Goal: Share content: Share content

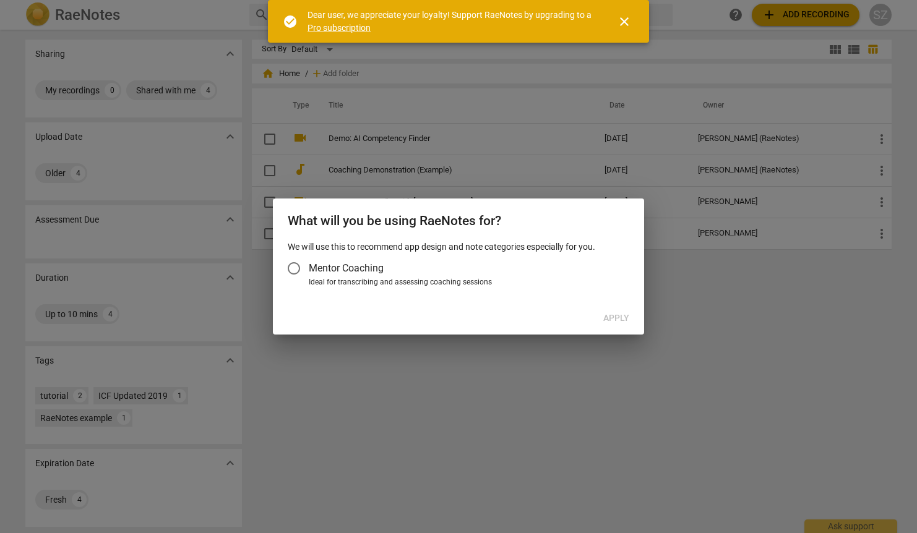
click at [295, 270] on input "Mentor Coaching" at bounding box center [294, 269] width 30 height 30
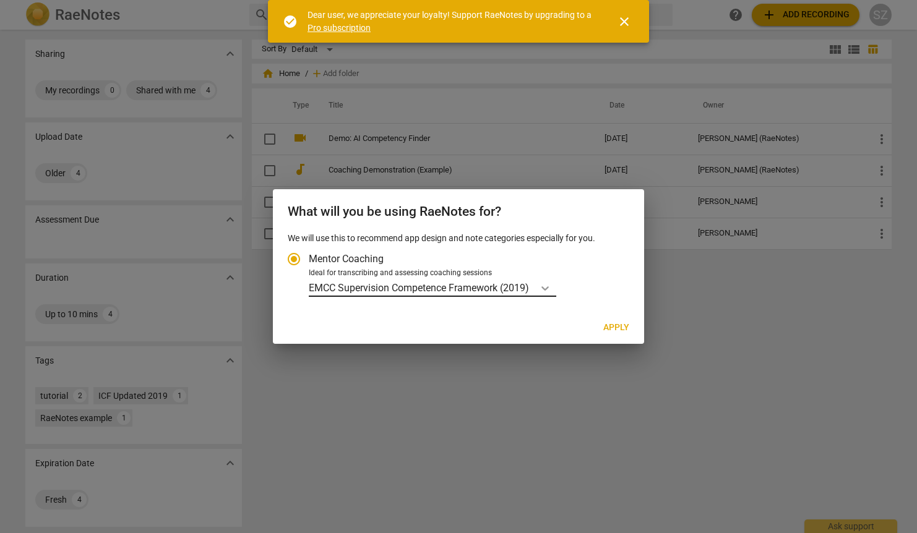
click at [546, 291] on icon "Account type" at bounding box center [545, 288] width 12 height 12
click at [0, 0] on input "Ideal for transcribing and assessing coaching sessions EMCC Supervision Compete…" at bounding box center [0, 0] width 0 height 0
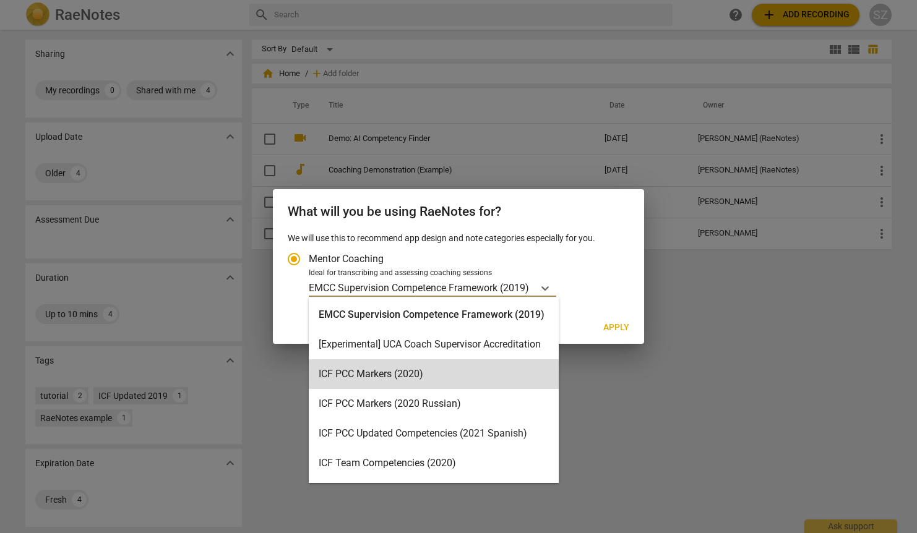
click at [581, 386] on div at bounding box center [458, 266] width 917 height 533
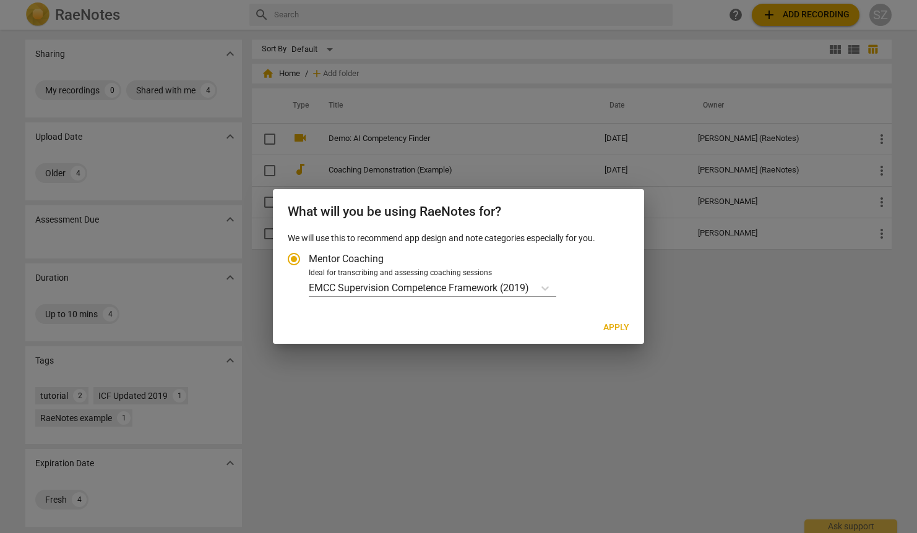
click at [616, 326] on span "Apply" at bounding box center [616, 328] width 26 height 12
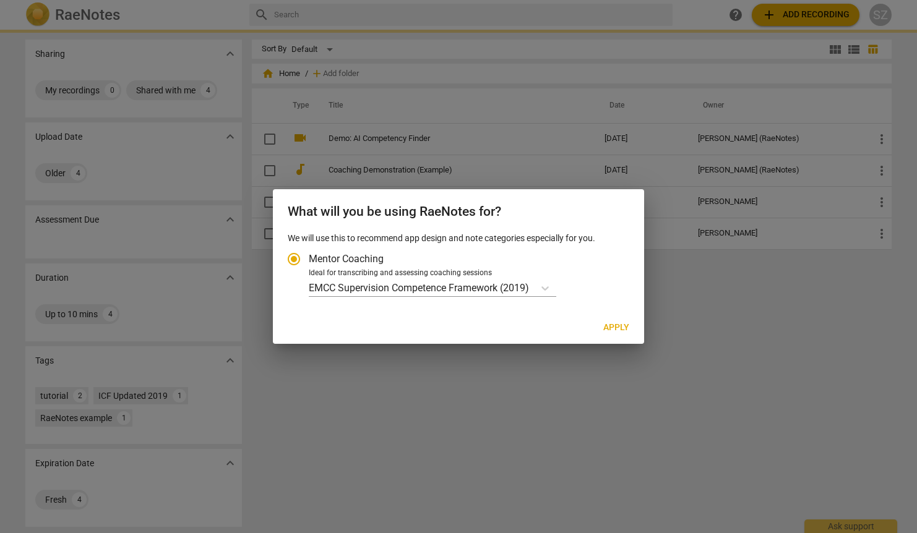
radio input "false"
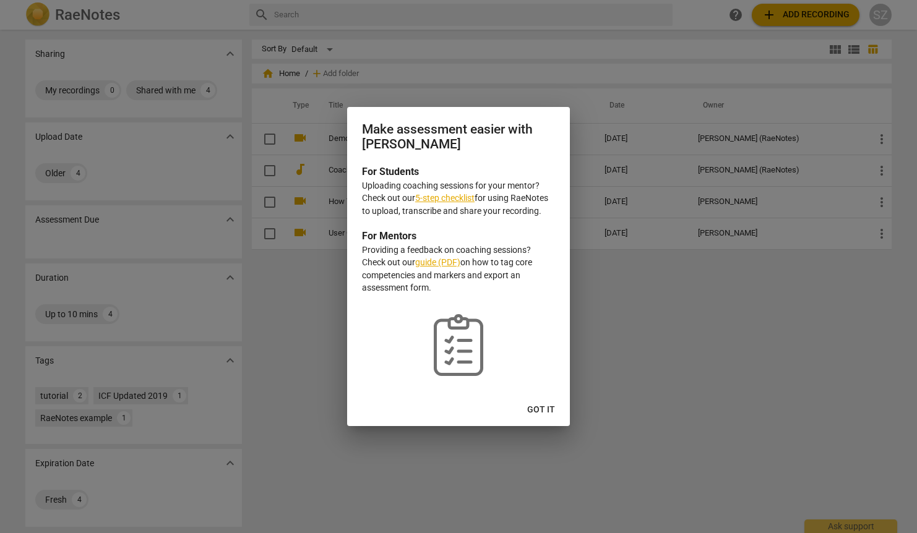
click at [449, 197] on link "5-step checklist" at bounding box center [444, 198] width 59 height 10
click at [546, 417] on span "Got it" at bounding box center [541, 410] width 28 height 12
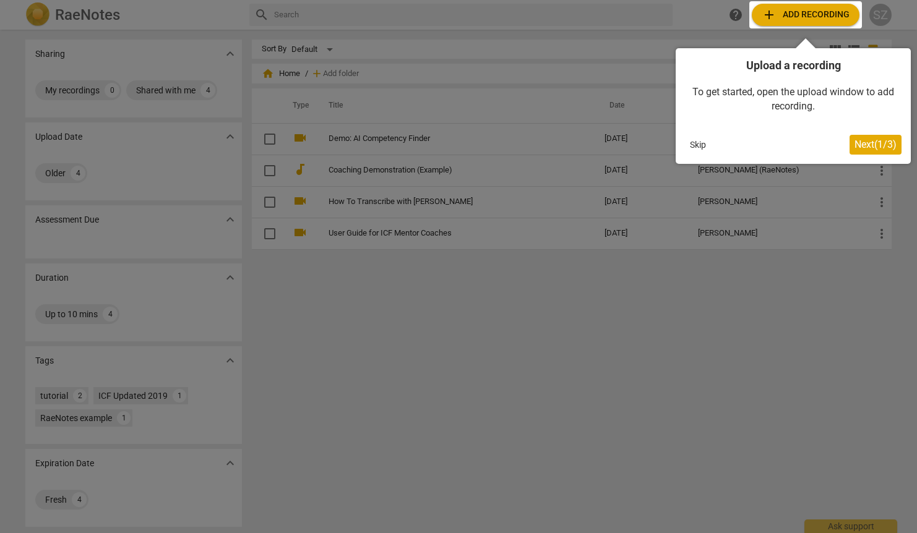
click at [871, 149] on span "Next ( 1 / 3 )" at bounding box center [876, 145] width 42 height 12
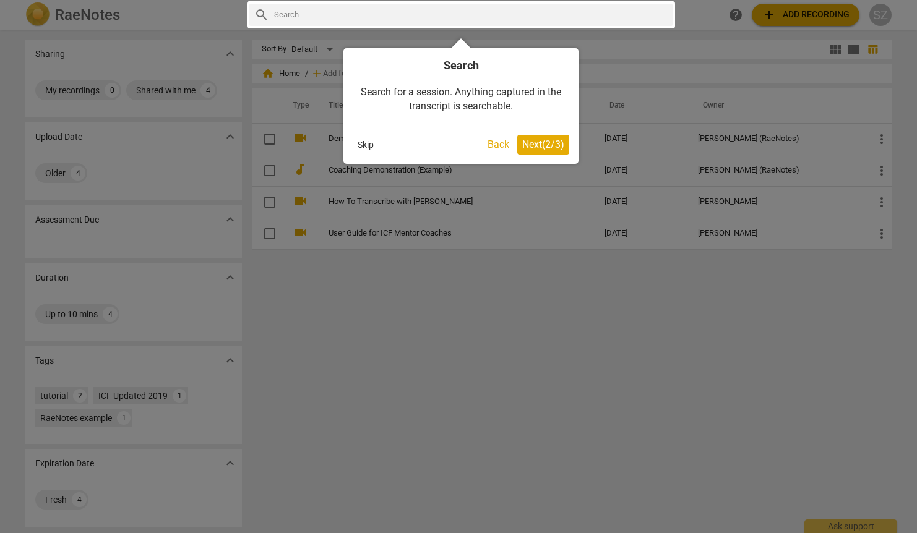
click at [546, 147] on span "Next ( 2 / 3 )" at bounding box center [543, 145] width 42 height 12
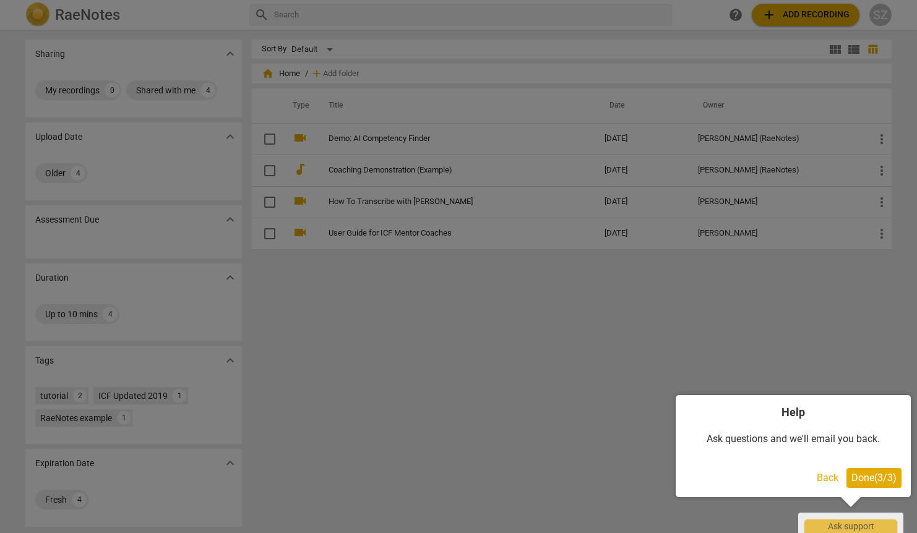
click at [852, 482] on span "Done ( 3 / 3 )" at bounding box center [874, 478] width 45 height 12
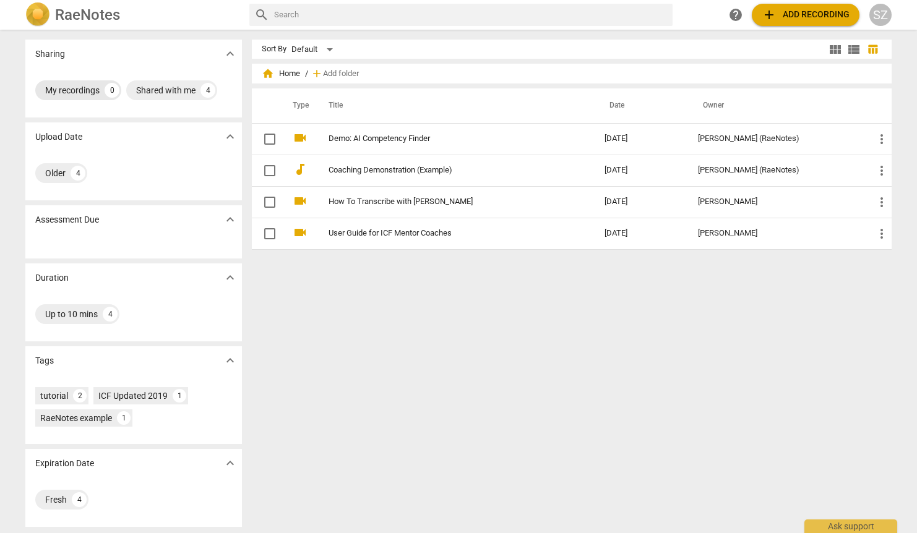
click at [76, 95] on div "My recordings" at bounding box center [72, 90] width 54 height 12
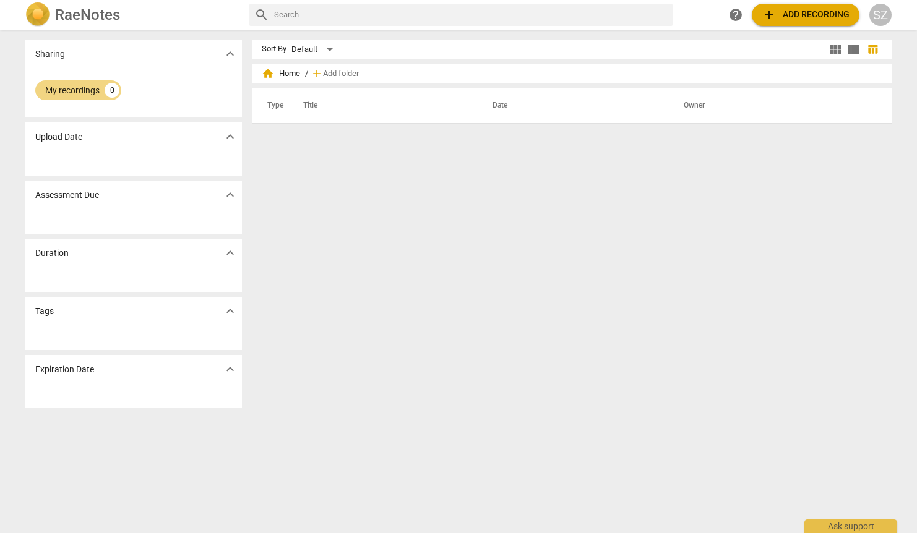
click at [233, 140] on span "expand_more" at bounding box center [230, 136] width 15 height 15
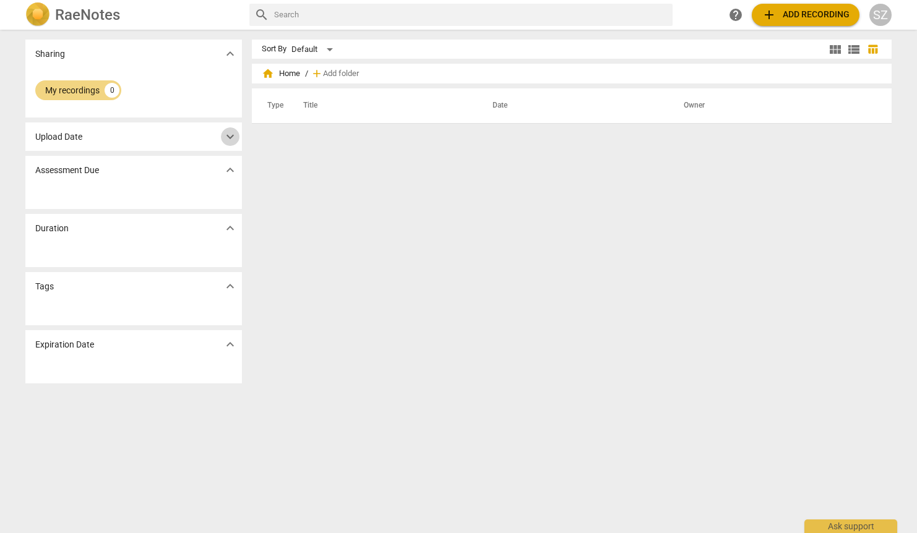
click at [233, 140] on span "expand_more" at bounding box center [230, 136] width 15 height 15
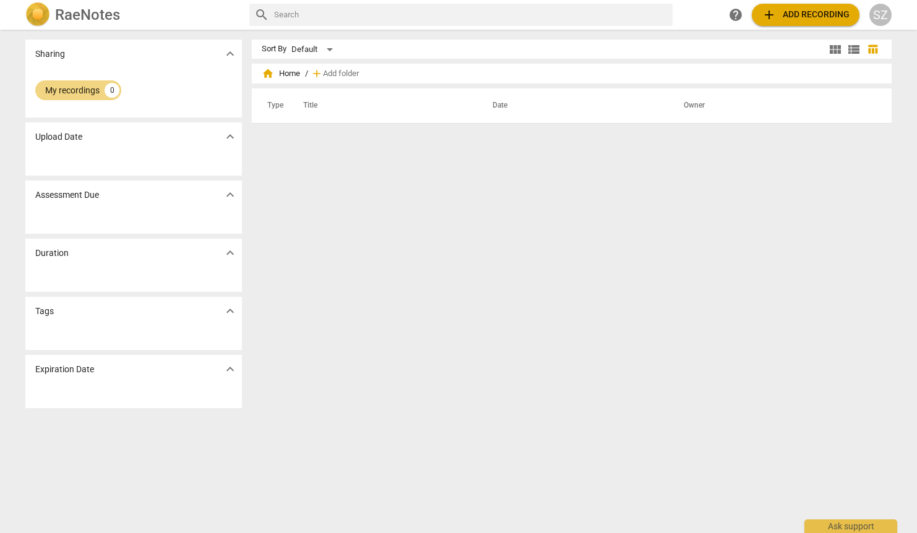
click at [786, 24] on button "add Add recording" at bounding box center [806, 15] width 108 height 22
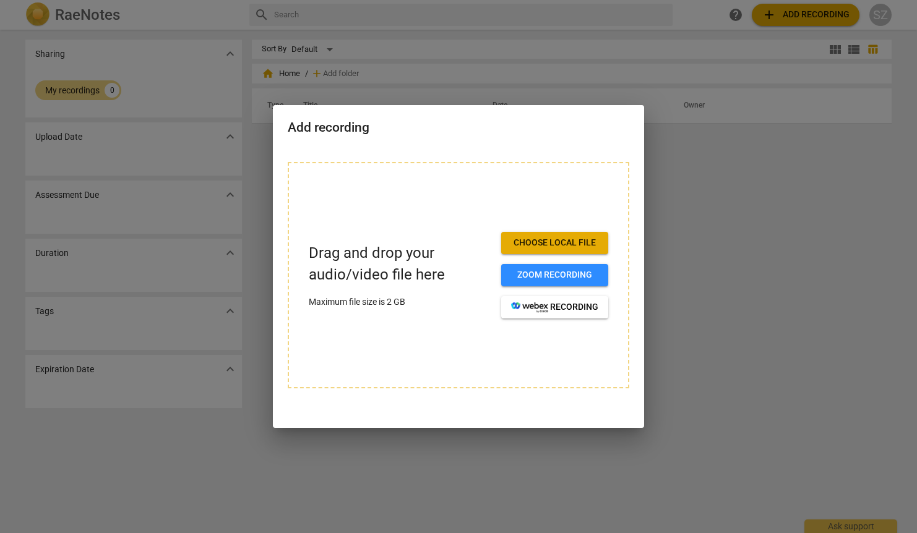
click at [538, 244] on span "Choose local file" at bounding box center [554, 243] width 87 height 12
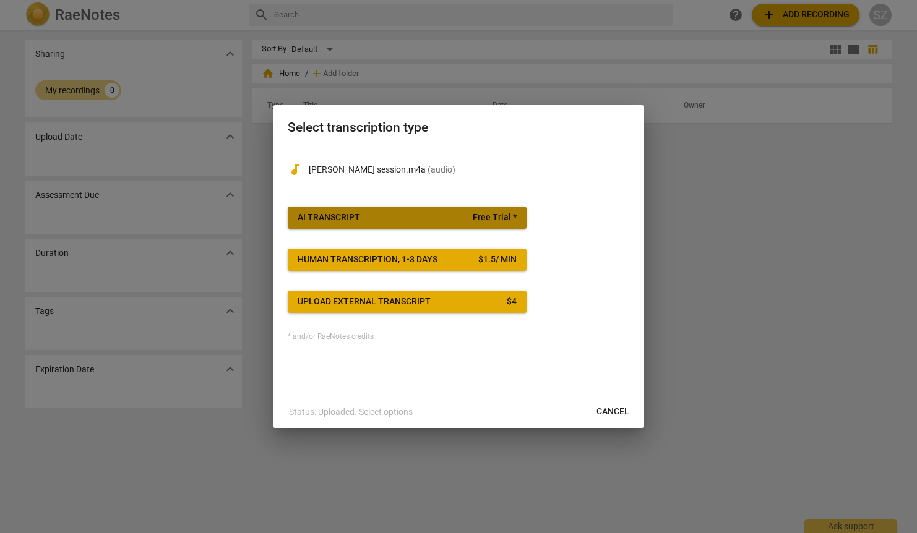
click at [399, 218] on span "AI Transcript Free Trial *" at bounding box center [407, 218] width 219 height 12
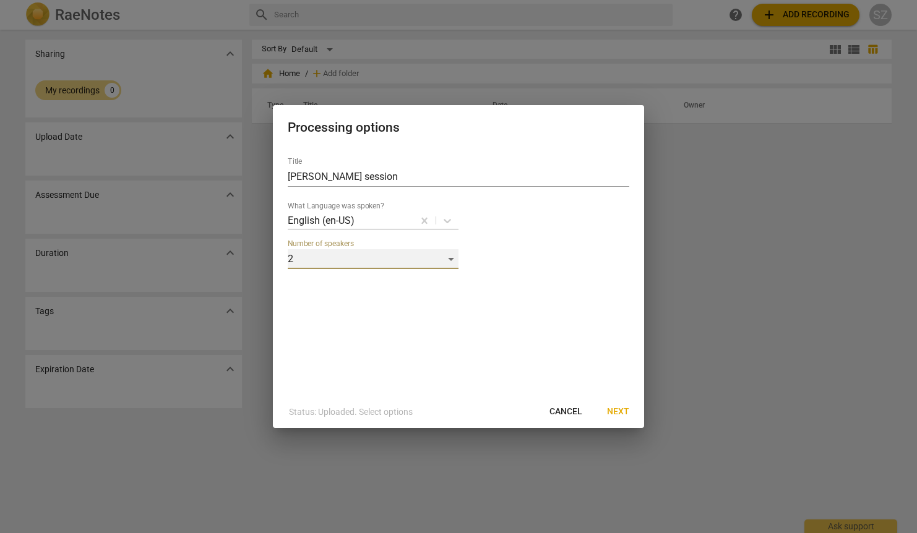
click at [452, 262] on div "2" at bounding box center [373, 259] width 171 height 20
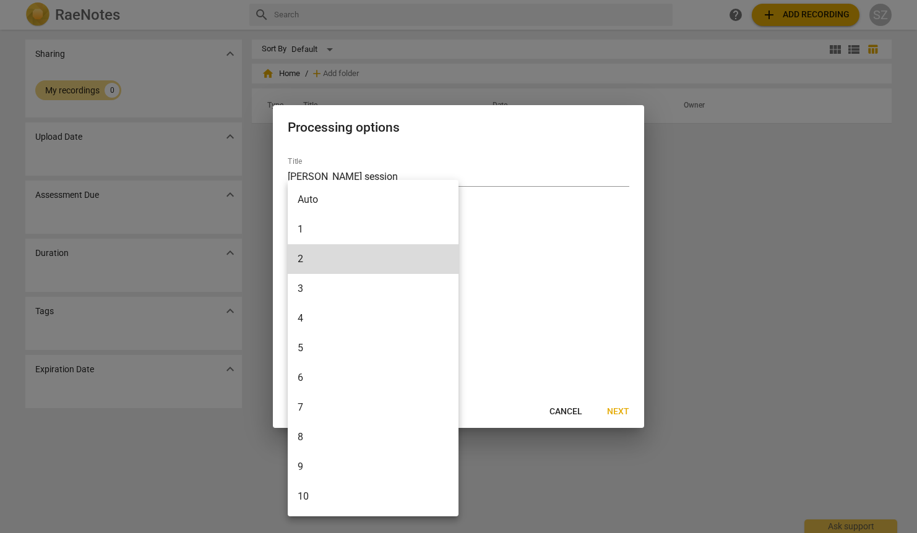
click at [452, 262] on li "2" at bounding box center [373, 259] width 171 height 30
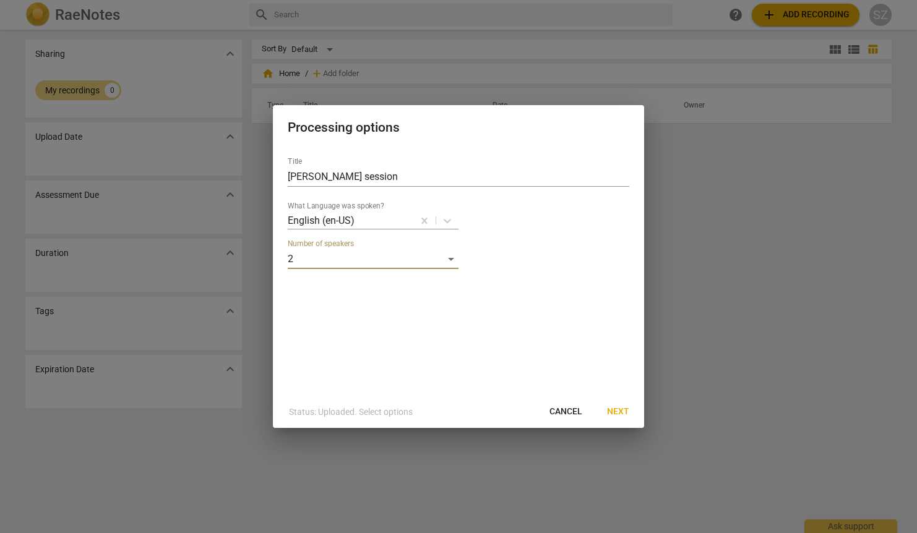
click at [613, 415] on span "Next" at bounding box center [618, 412] width 22 height 12
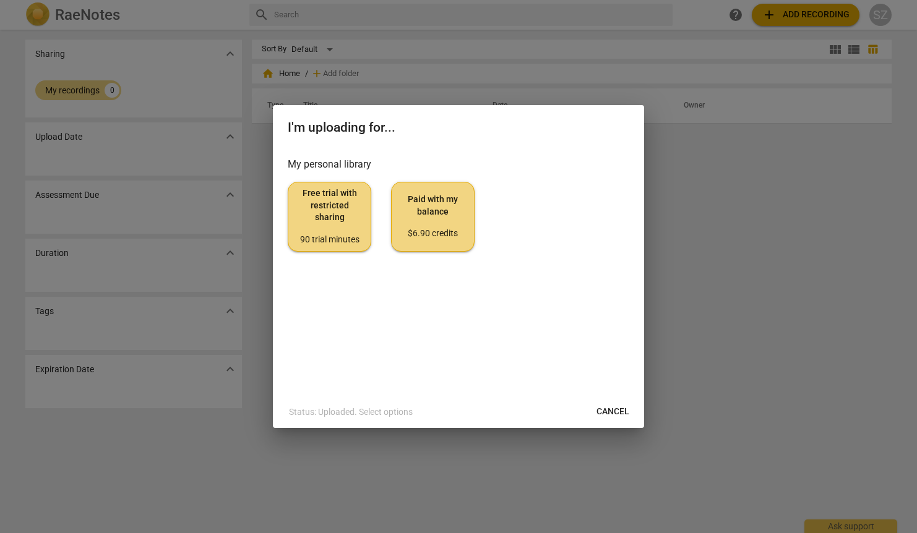
click at [343, 223] on span "Free trial with restricted sharing 90 trial minutes" at bounding box center [329, 217] width 63 height 58
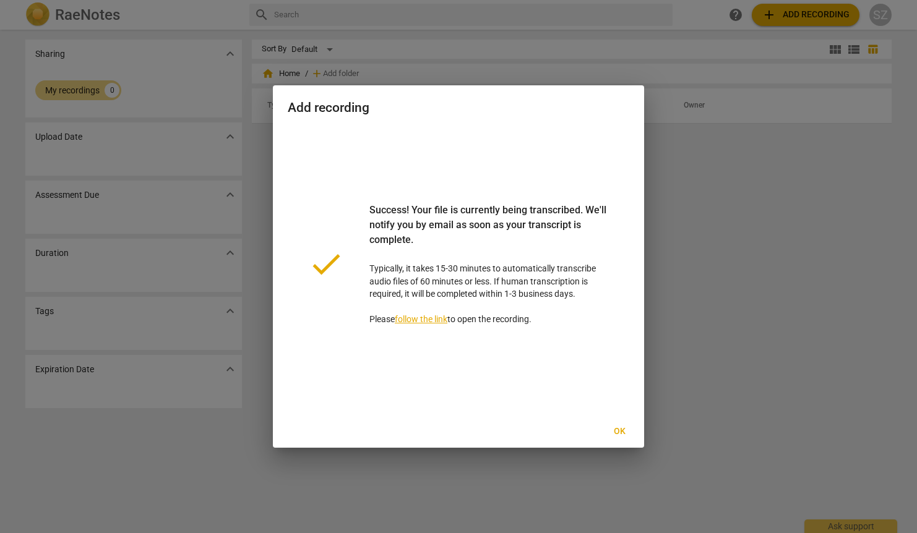
click at [619, 433] on span "Ok" at bounding box center [620, 432] width 20 height 12
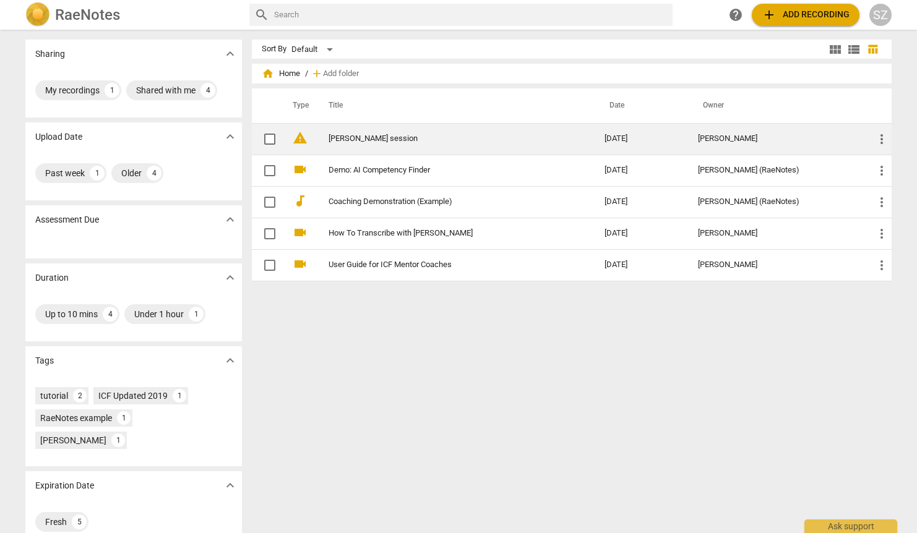
click at [520, 139] on link "[PERSON_NAME] session" at bounding box center [444, 138] width 231 height 9
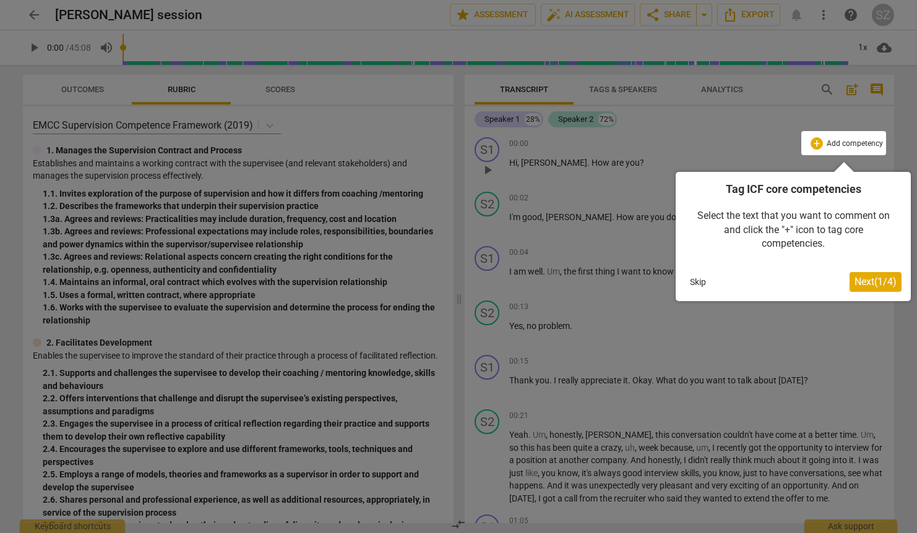
click at [875, 288] on span "Next ( 1 / 4 )" at bounding box center [876, 282] width 42 height 12
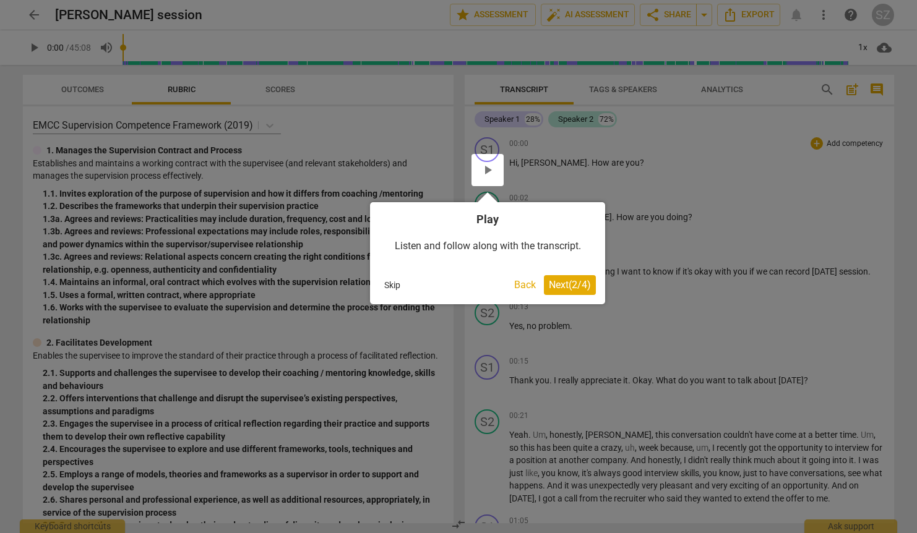
click at [576, 287] on span "Next ( 2 / 4 )" at bounding box center [570, 285] width 42 height 12
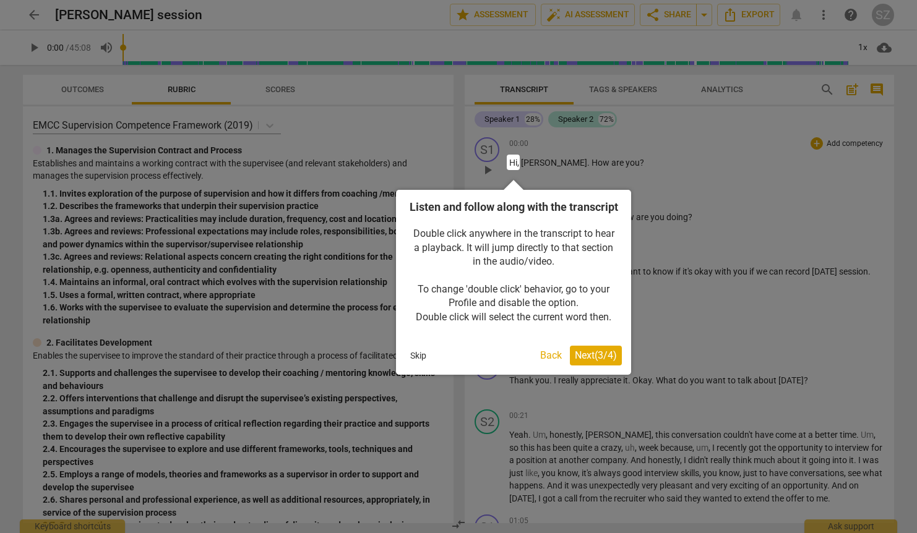
click at [602, 361] on span "Next ( 3 / 4 )" at bounding box center [596, 356] width 42 height 12
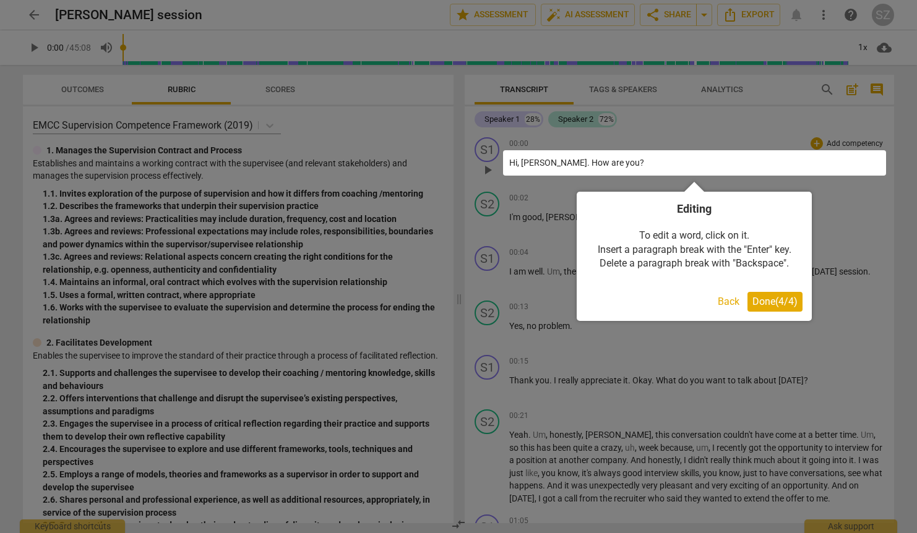
click at [781, 300] on span "Done ( 4 / 4 )" at bounding box center [775, 302] width 45 height 12
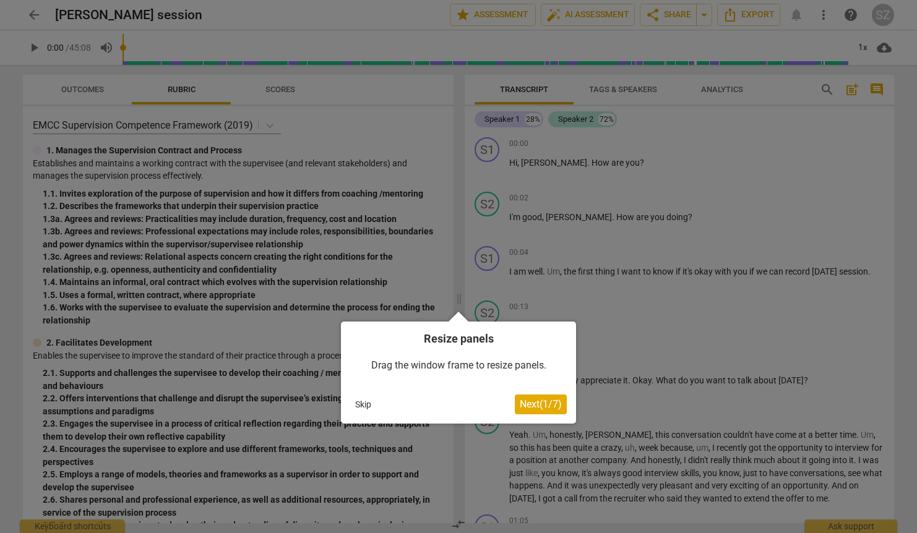
click at [540, 407] on span "Next ( 1 / 7 )" at bounding box center [541, 405] width 42 height 12
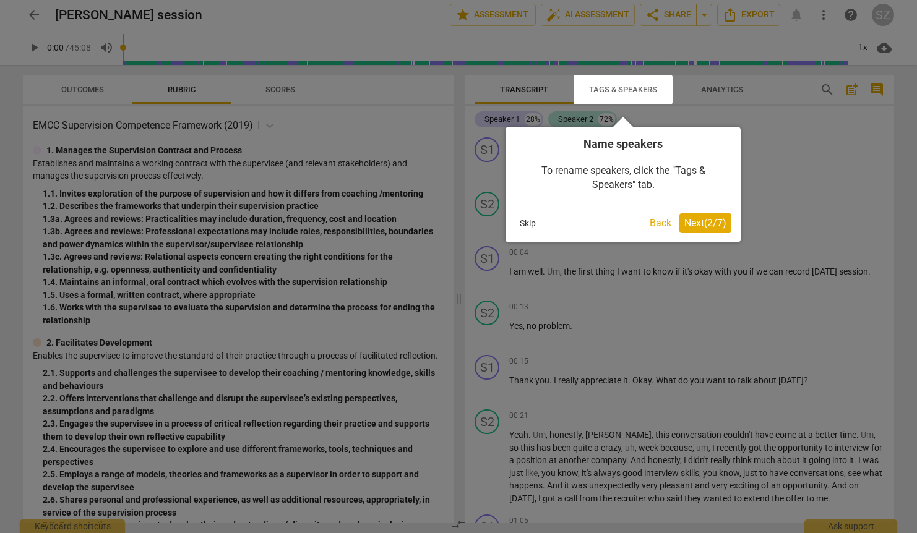
click at [689, 221] on span "Next ( 2 / 7 )" at bounding box center [705, 223] width 42 height 12
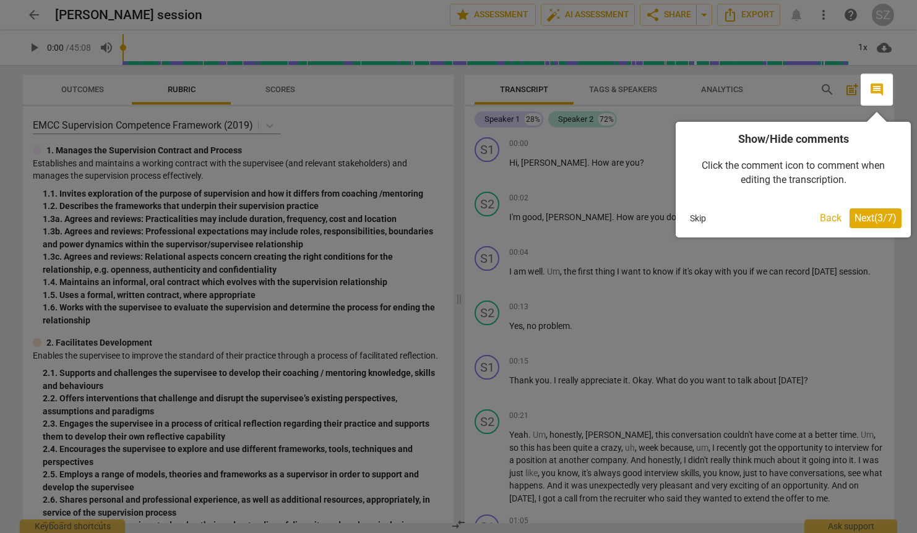
click at [881, 215] on span "Next ( 3 / 7 )" at bounding box center [876, 218] width 42 height 12
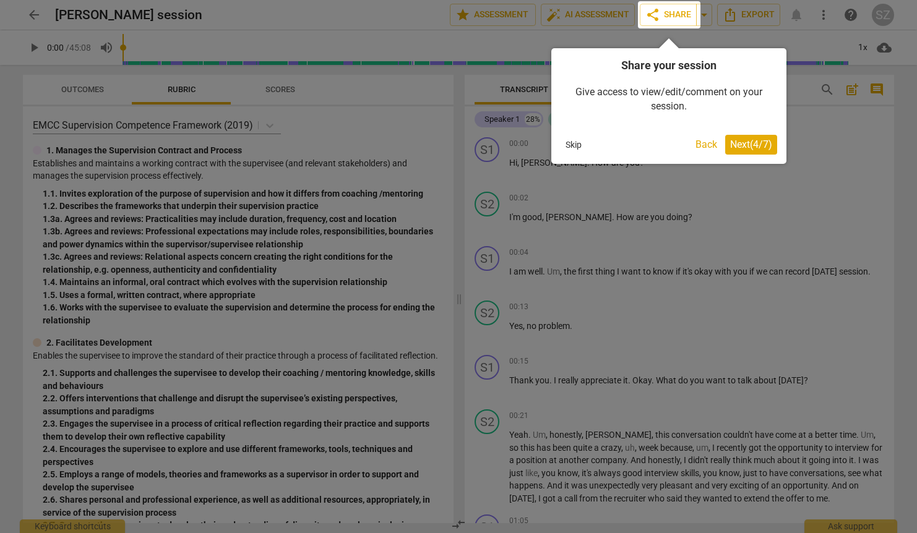
click at [741, 139] on span "Next ( 4 / 7 )" at bounding box center [751, 145] width 42 height 12
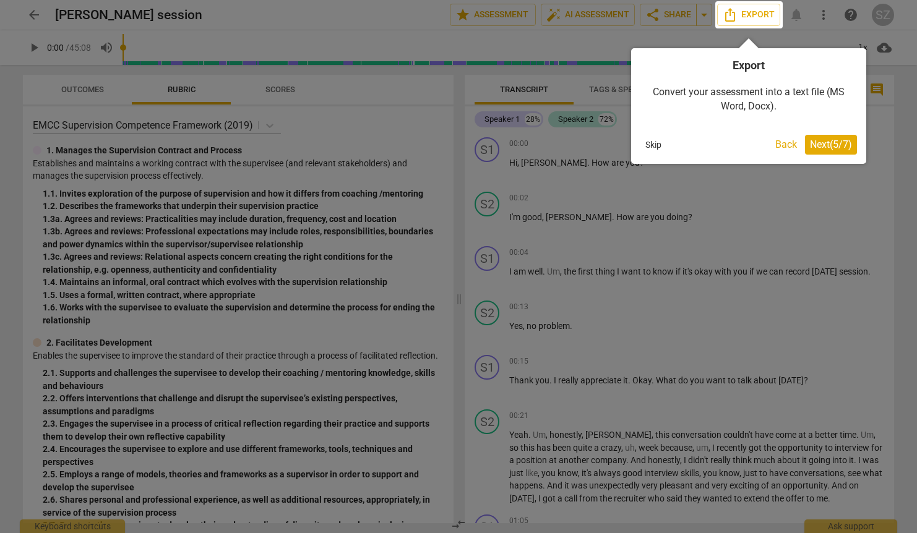
click at [837, 150] on span "Next ( 5 / 7 )" at bounding box center [831, 145] width 42 height 12
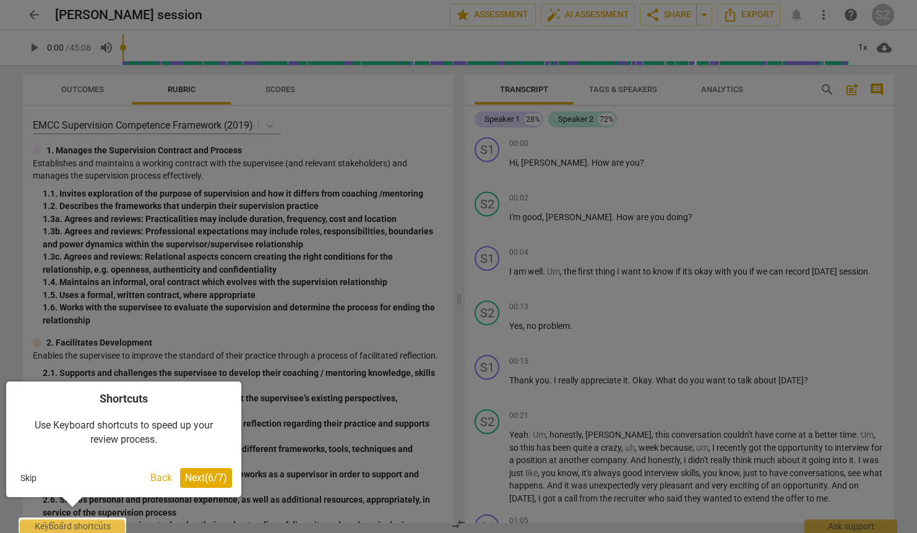
click at [223, 475] on span "Next ( 6 / 7 )" at bounding box center [206, 478] width 42 height 12
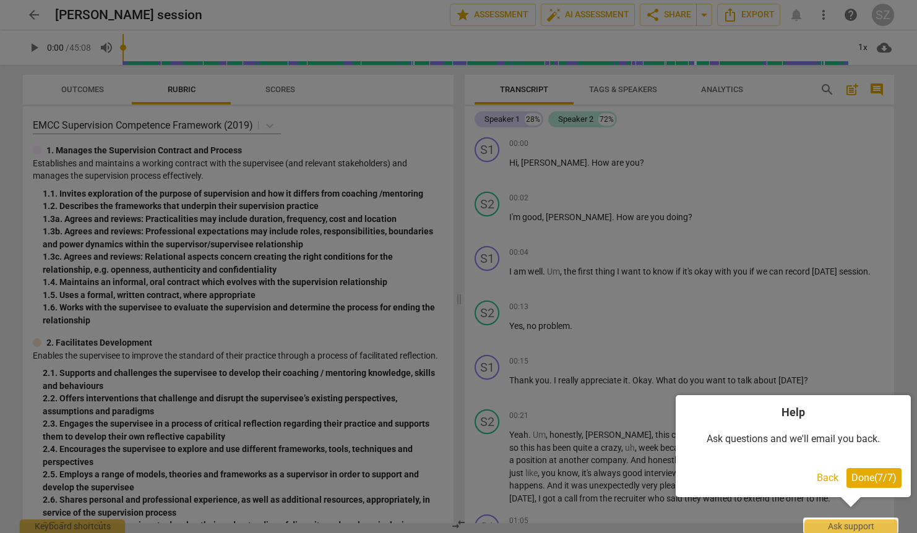
click at [867, 475] on span "Done ( 7 / 7 )" at bounding box center [874, 478] width 45 height 12
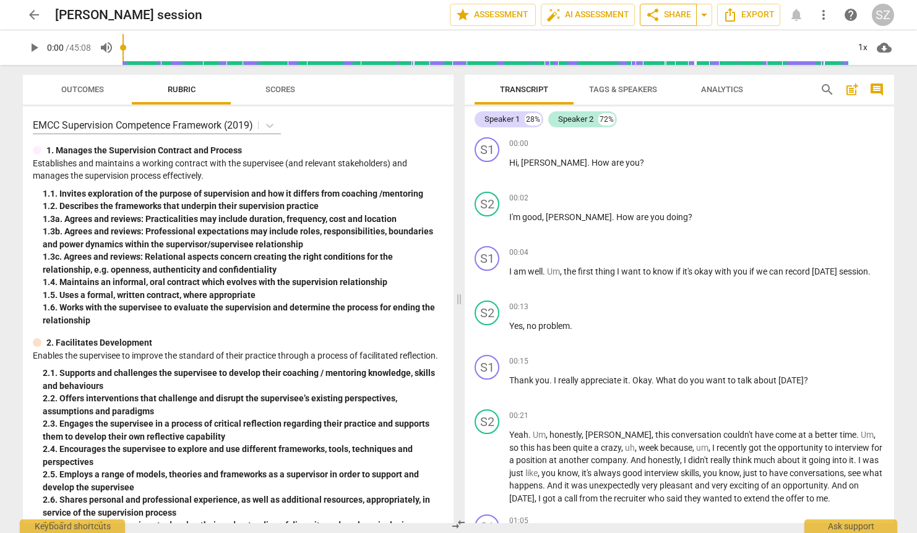
click at [652, 22] on span "share" at bounding box center [652, 14] width 15 height 15
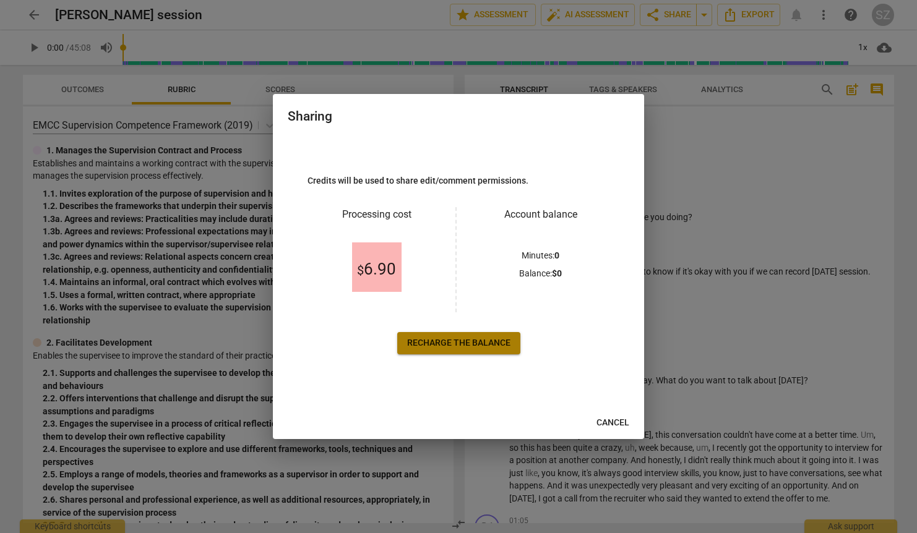
click at [475, 342] on span "Recharge the balance" at bounding box center [458, 343] width 103 height 12
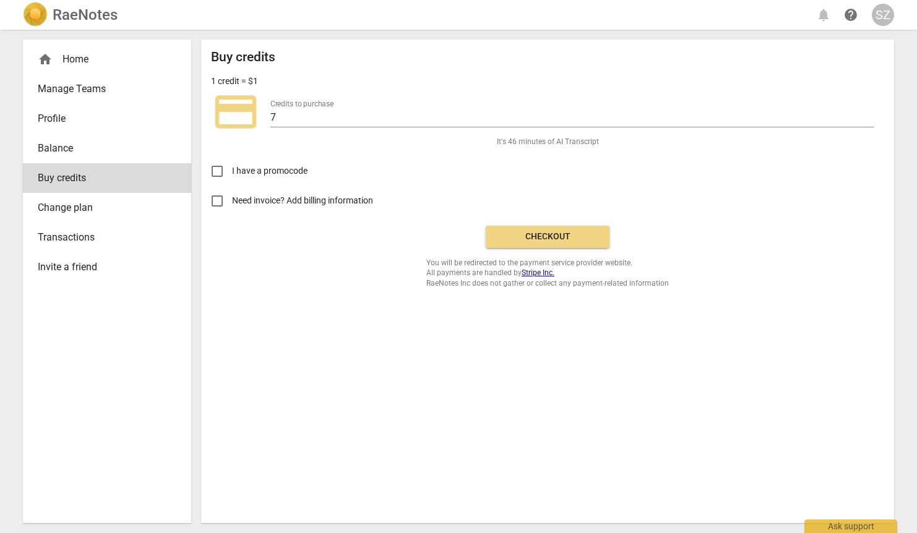
click at [360, 206] on span "Need invoice? Add billing information" at bounding box center [303, 200] width 143 height 13
click at [232, 206] on input "Need invoice? Add billing information" at bounding box center [217, 201] width 30 height 30
checkbox input "true"
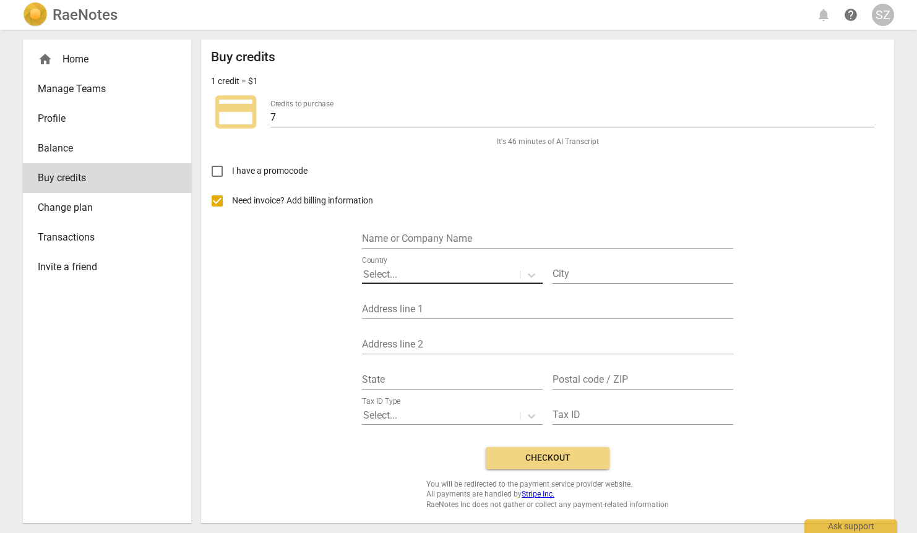
click at [459, 271] on div at bounding box center [440, 275] width 155 height 14
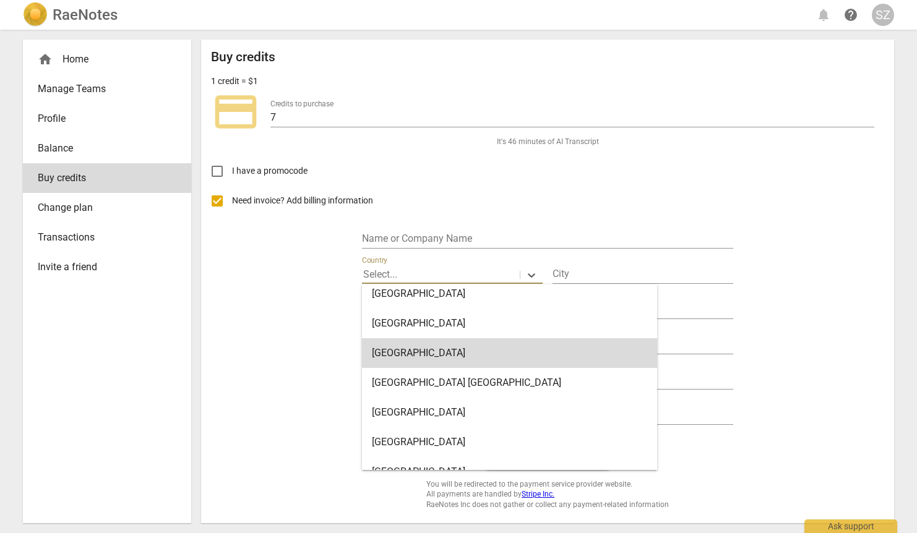
scroll to position [6988, 0]
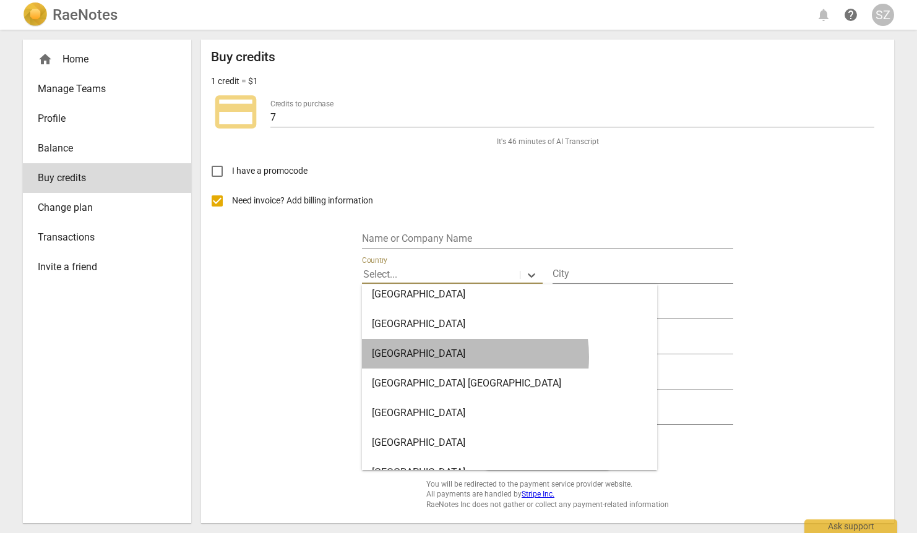
click at [454, 357] on div "United States" at bounding box center [509, 354] width 295 height 30
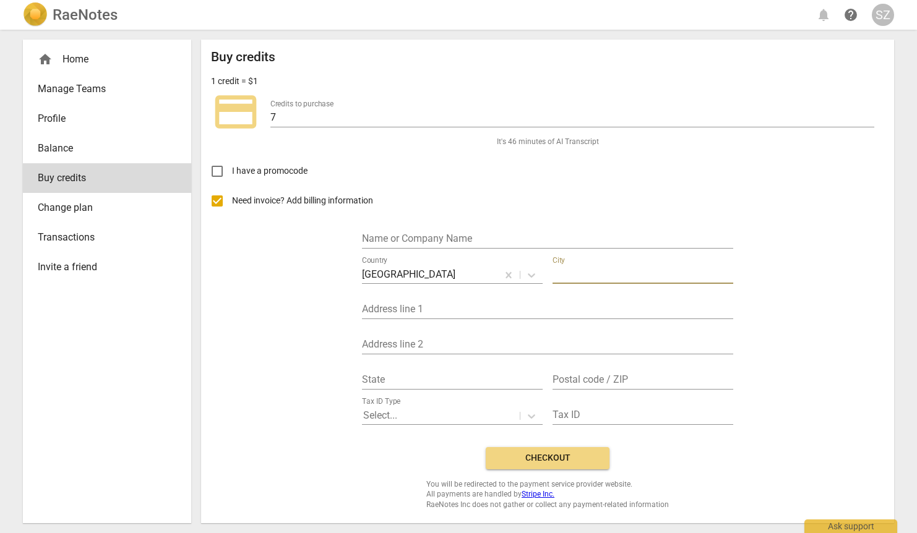
click at [629, 269] on input "text" at bounding box center [643, 275] width 181 height 18
type input "Bedford"
type input "54 nashua rd"
type input "NH"
type input "03110"
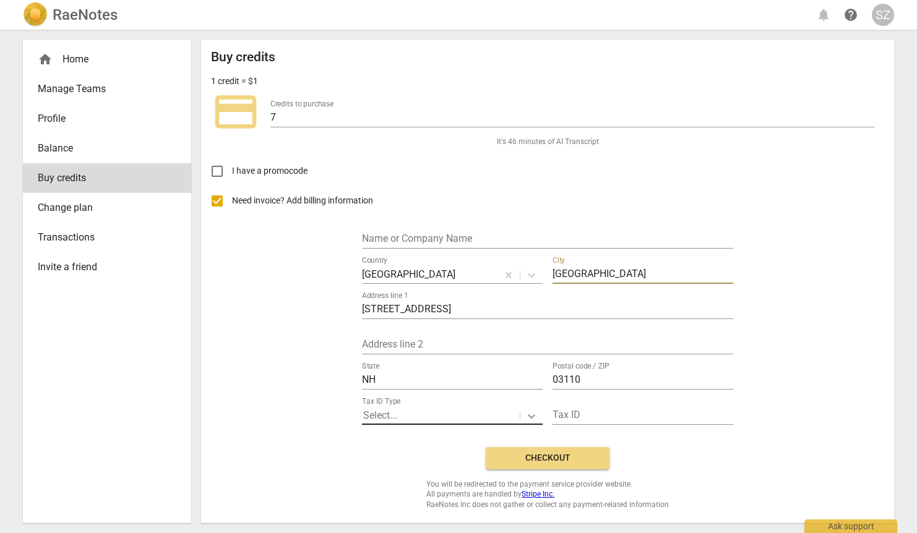
click at [525, 412] on div at bounding box center [531, 416] width 22 height 18
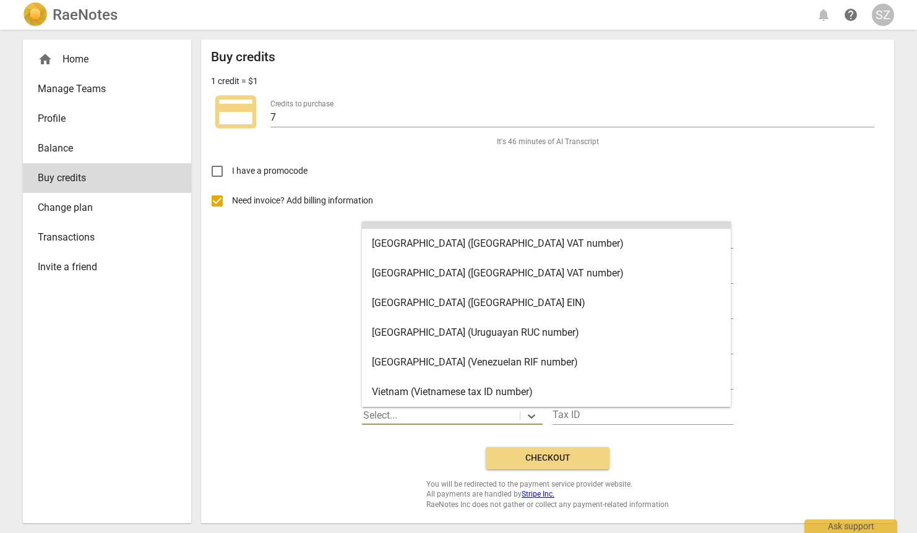
scroll to position [2550, 0]
click at [509, 300] on div "United States (United States EIN)" at bounding box center [546, 303] width 369 height 30
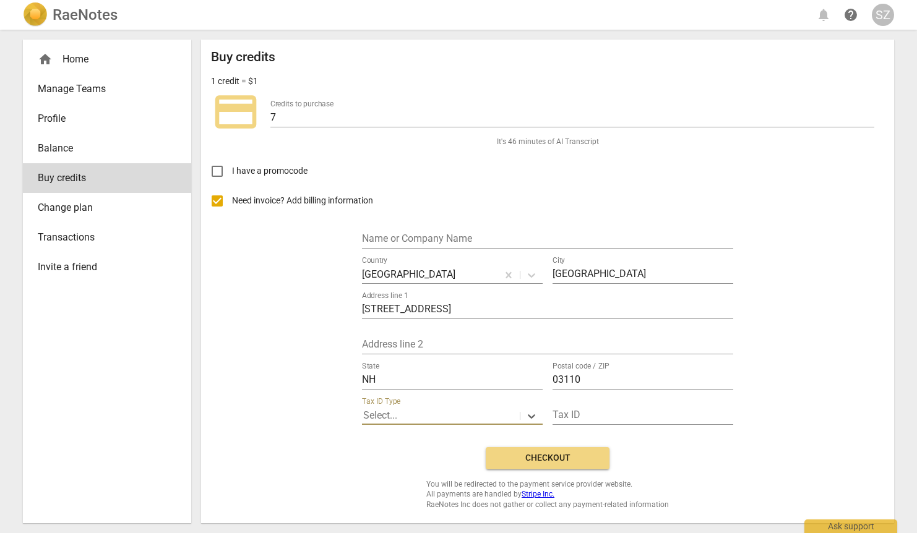
click at [567, 450] on button "Checkout" at bounding box center [548, 458] width 124 height 22
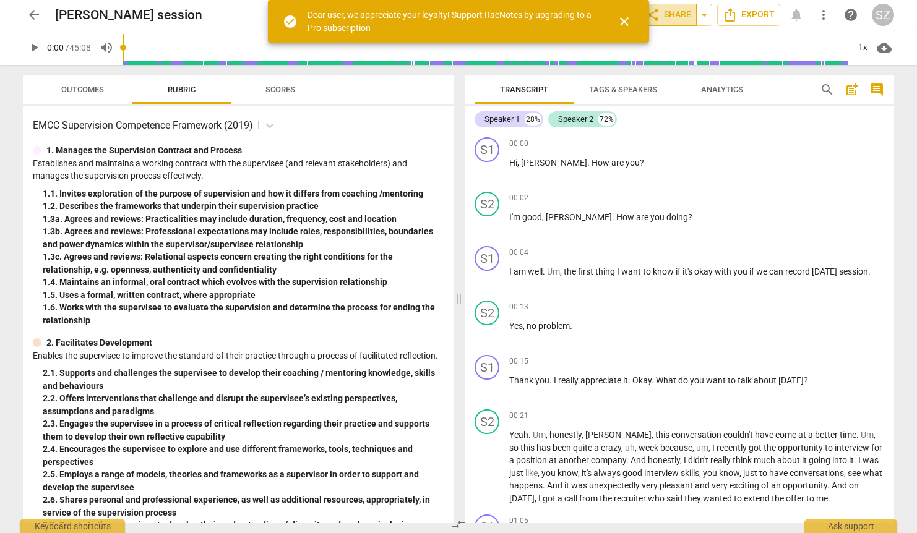
click at [660, 11] on span "share" at bounding box center [652, 14] width 15 height 15
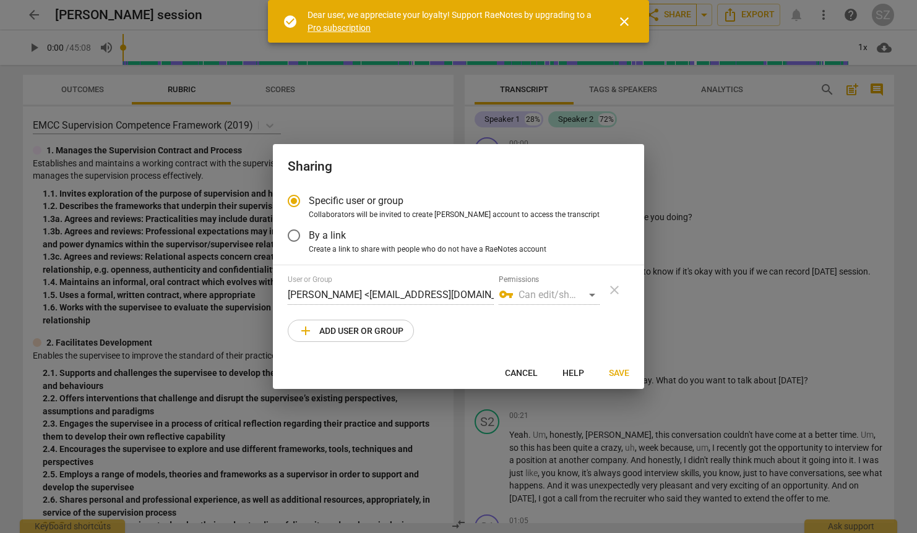
radio input "false"
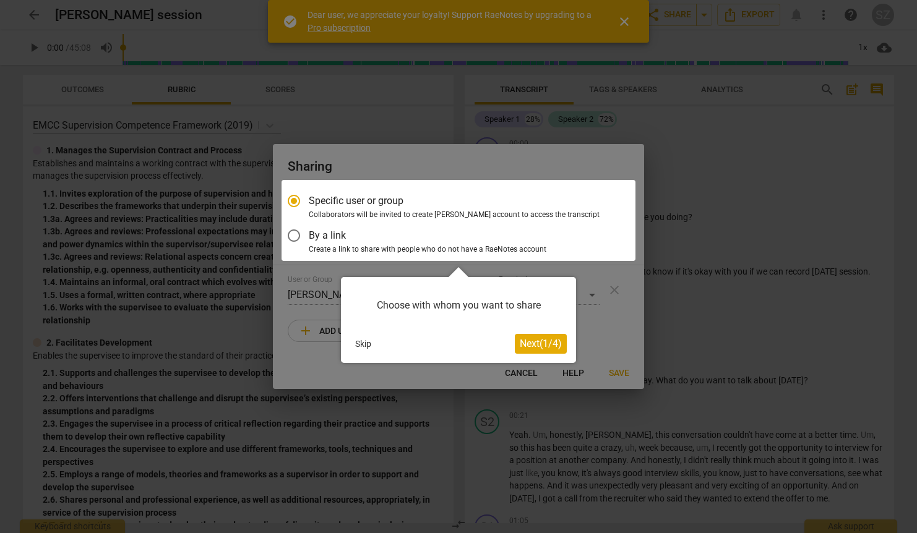
click at [294, 235] on div at bounding box center [459, 220] width 354 height 81
click at [363, 343] on button "Skip" at bounding box center [363, 344] width 26 height 19
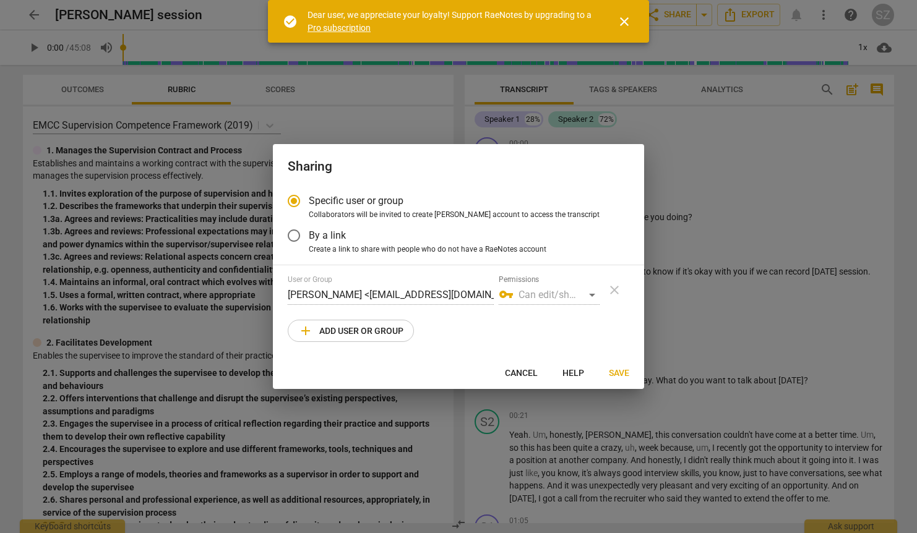
click at [295, 233] on input "By a link" at bounding box center [294, 236] width 30 height 30
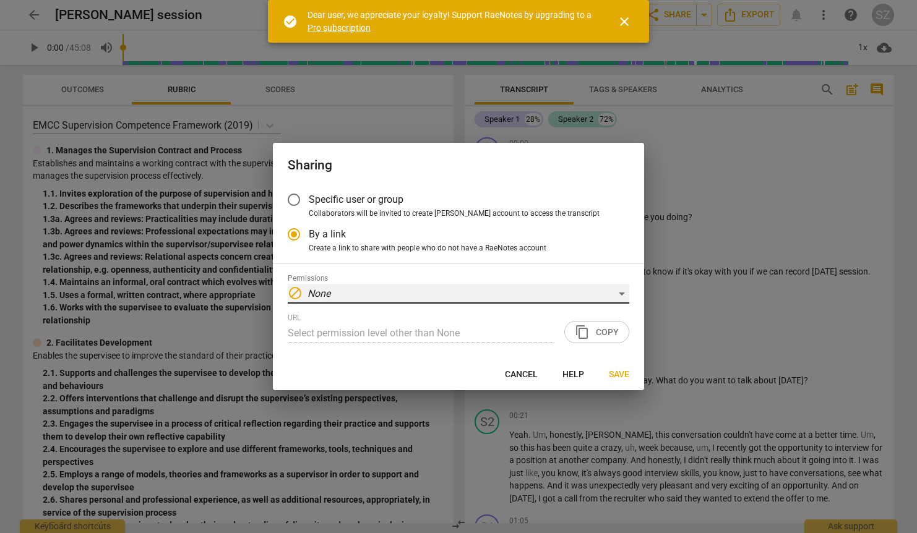
click at [623, 293] on div "block None" at bounding box center [459, 294] width 342 height 20
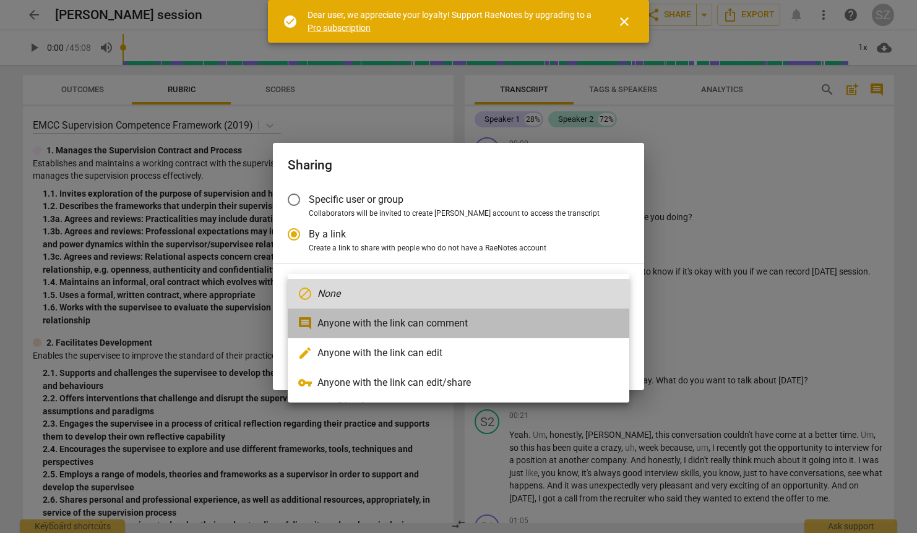
click at [485, 319] on li "comment Anyone with the link can comment" at bounding box center [459, 324] width 342 height 30
radio input "false"
type input "https://app.raenotes.com/meeting/5930508912a2405cb6384f8c3b1dd89d?success=7"
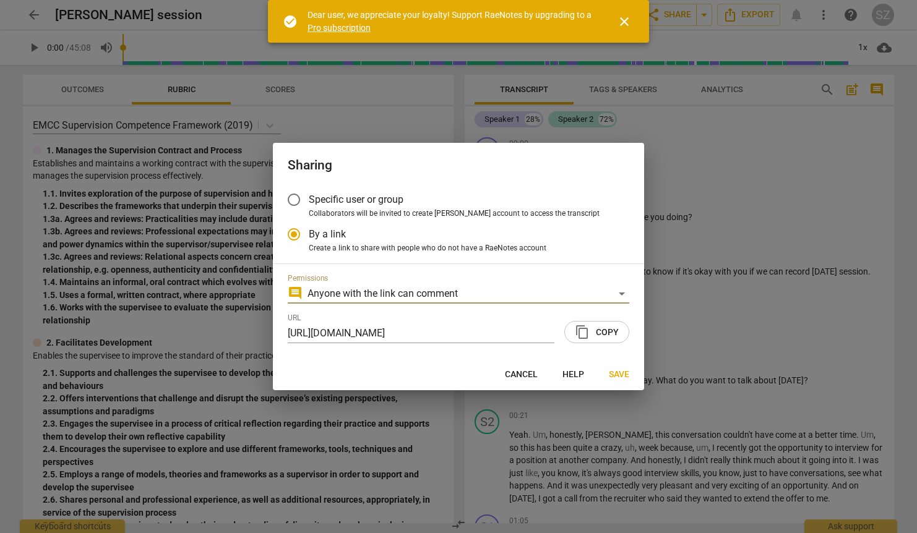
click at [595, 326] on span "content_copy Copy" at bounding box center [597, 332] width 44 height 15
click at [775, 198] on div at bounding box center [458, 266] width 917 height 533
radio input "false"
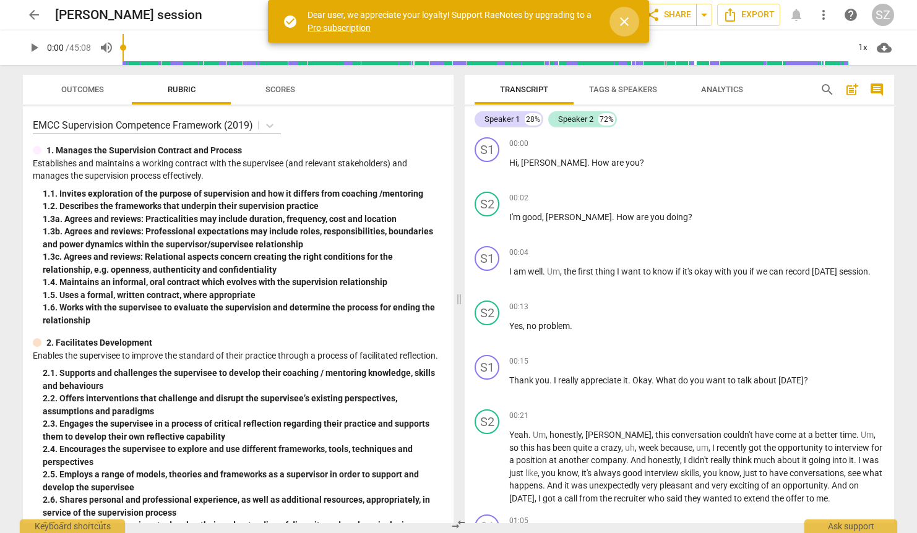
click at [623, 22] on span "close" at bounding box center [624, 21] width 15 height 15
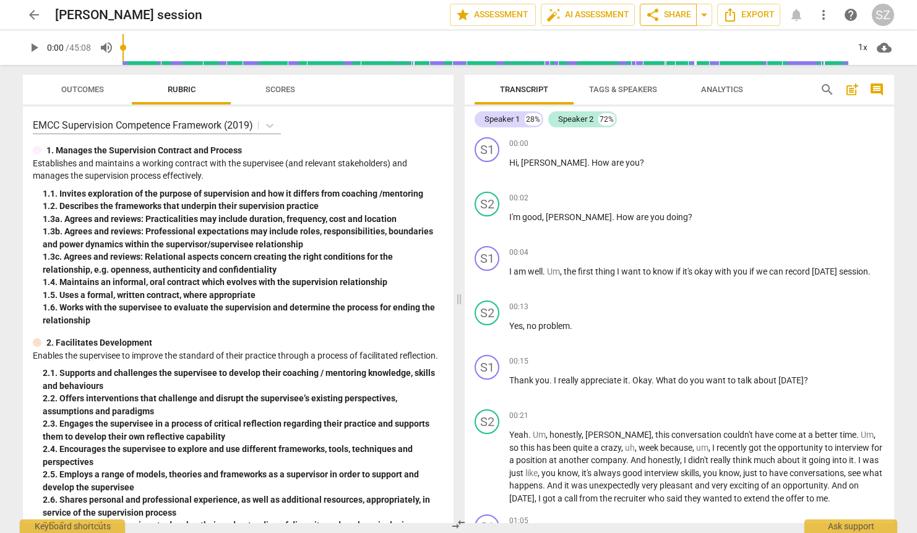
click at [680, 16] on span "share Share" at bounding box center [668, 14] width 46 height 15
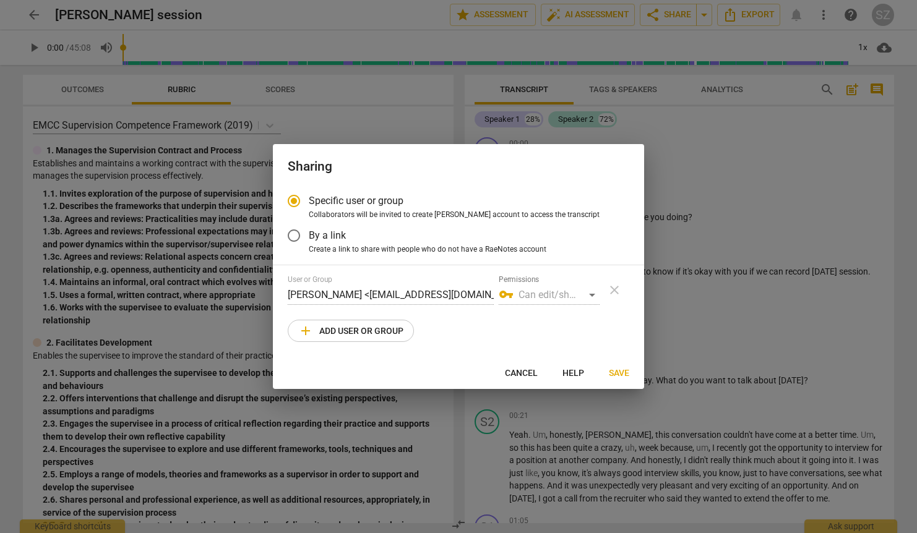
click at [701, 17] on div at bounding box center [458, 266] width 917 height 533
radio input "false"
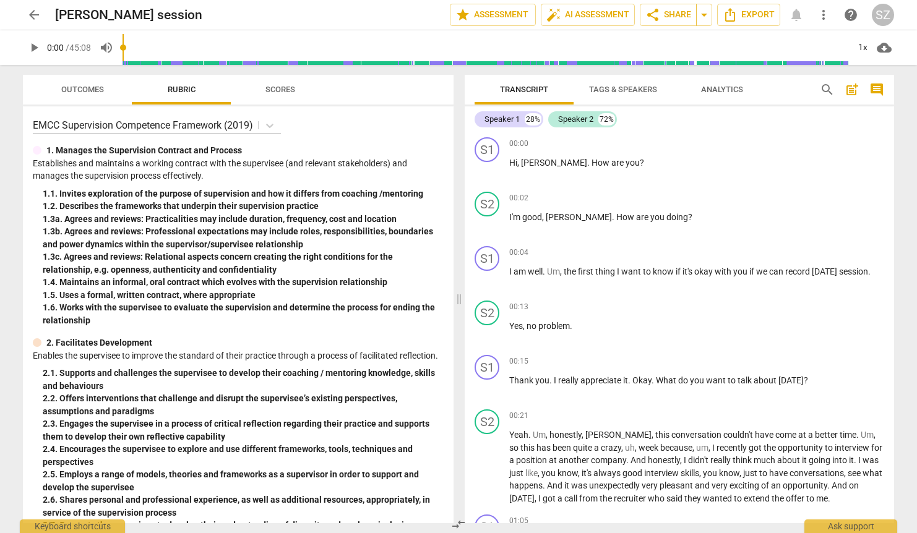
click at [701, 17] on span "arrow_drop_down" at bounding box center [704, 14] width 15 height 15
click at [666, 11] on span "share Share" at bounding box center [668, 14] width 46 height 15
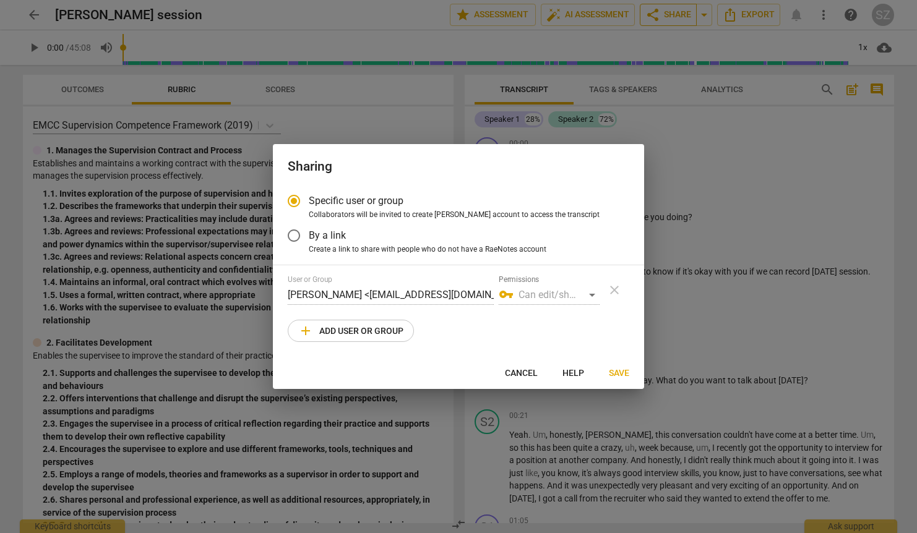
radio input "false"
click at [296, 233] on input "By a link" at bounding box center [294, 236] width 30 height 30
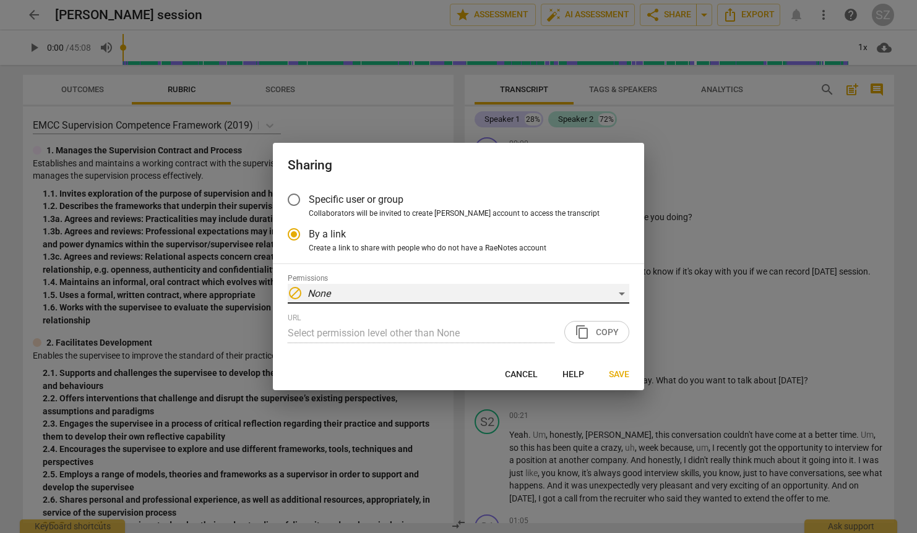
click at [618, 300] on div "block None" at bounding box center [459, 294] width 342 height 20
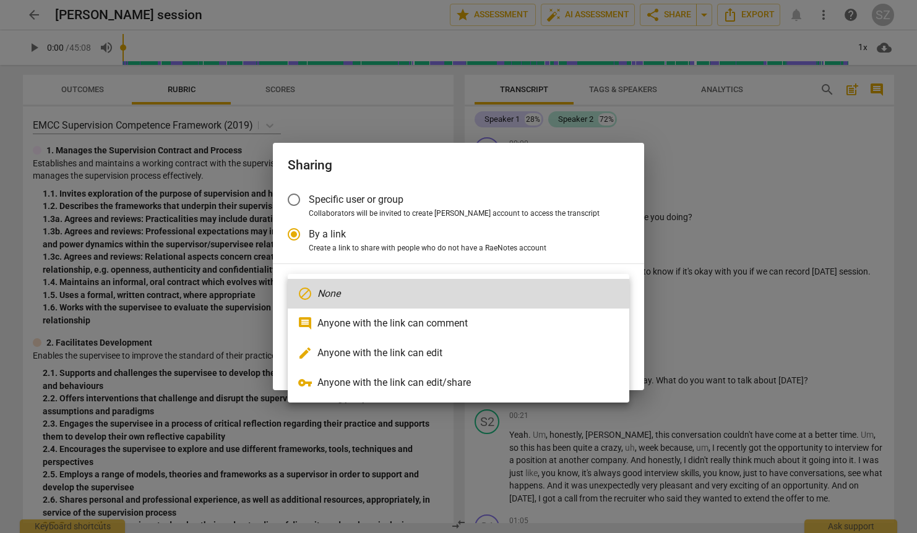
click at [559, 327] on li "comment Anyone with the link can comment" at bounding box center [459, 324] width 342 height 30
radio input "false"
type input "https://app.raenotes.com/meeting/5930508912a2405cb6384f8c3b1dd89d?success=7"
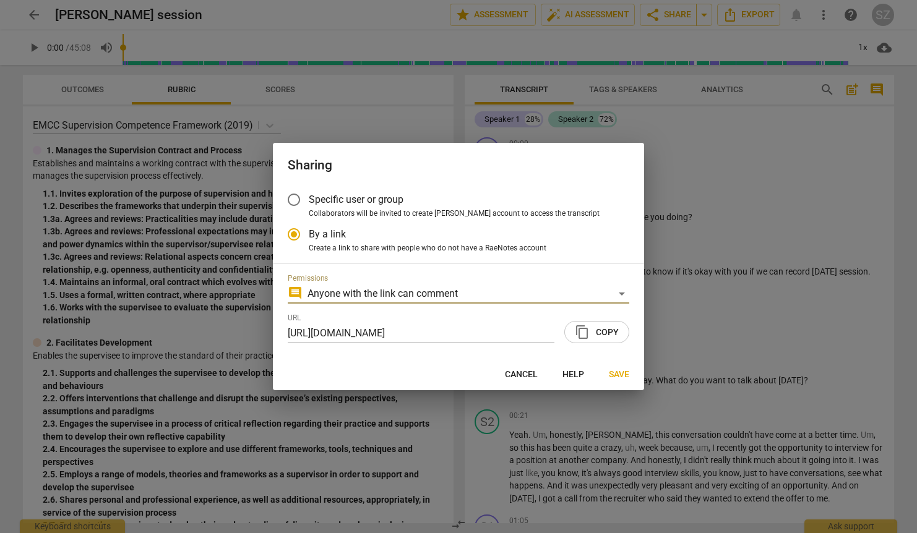
click at [593, 336] on span "content_copy Copy" at bounding box center [597, 332] width 44 height 15
click at [743, 313] on div at bounding box center [458, 266] width 917 height 533
radio input "false"
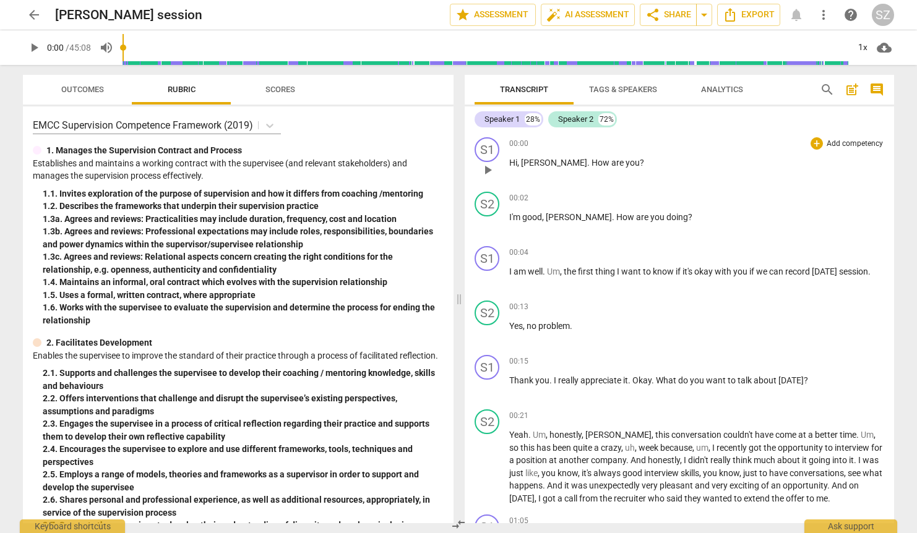
click at [791, 185] on div "S1 play_arrow pause 00:00 + Add competency keyboard_arrow_right Hi , Gabriela .…" at bounding box center [680, 159] width 430 height 54
